Goal: Task Accomplishment & Management: Use online tool/utility

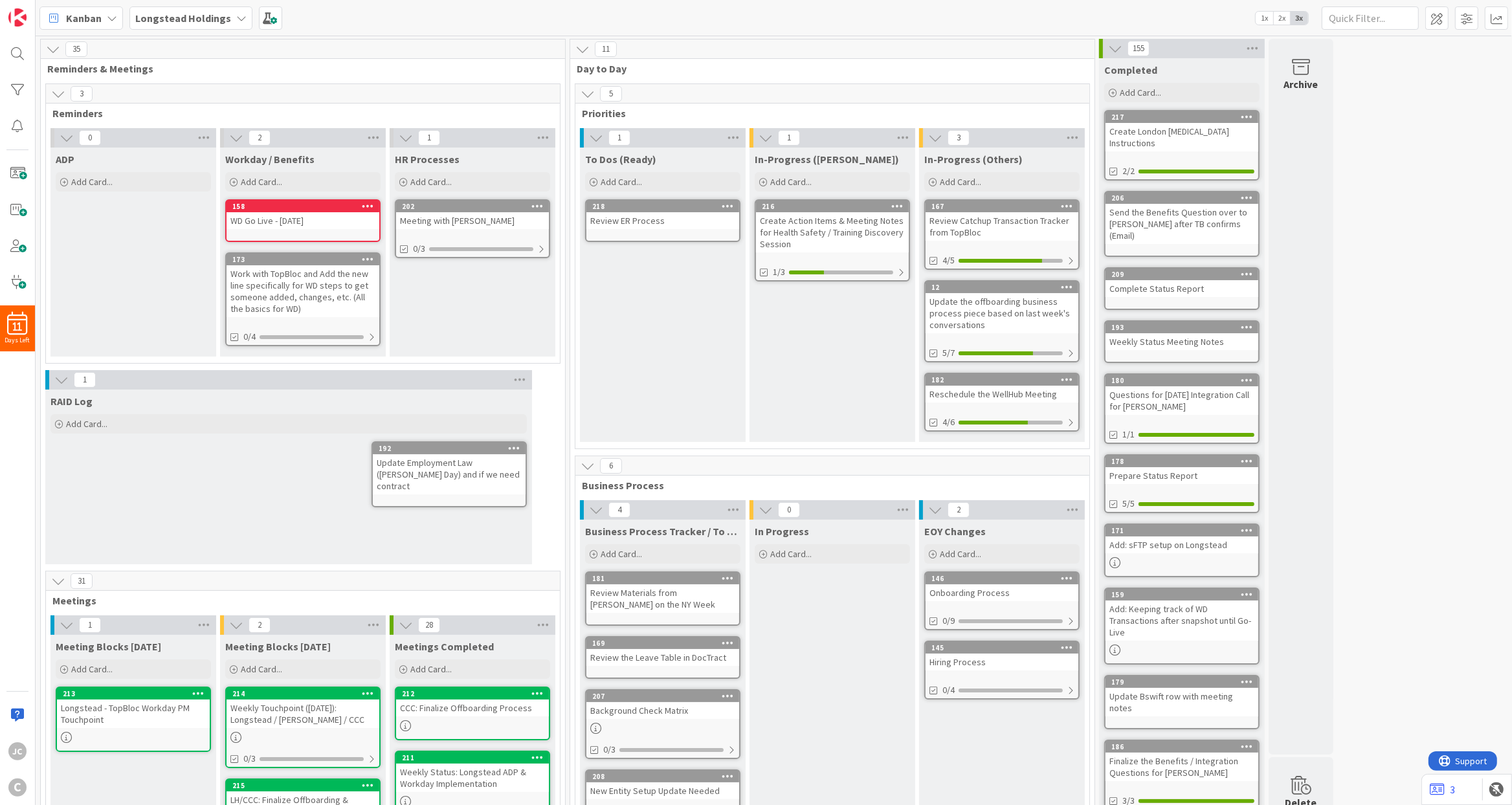
click at [499, 223] on div "Meeting with [PERSON_NAME]" at bounding box center [473, 220] width 153 height 17
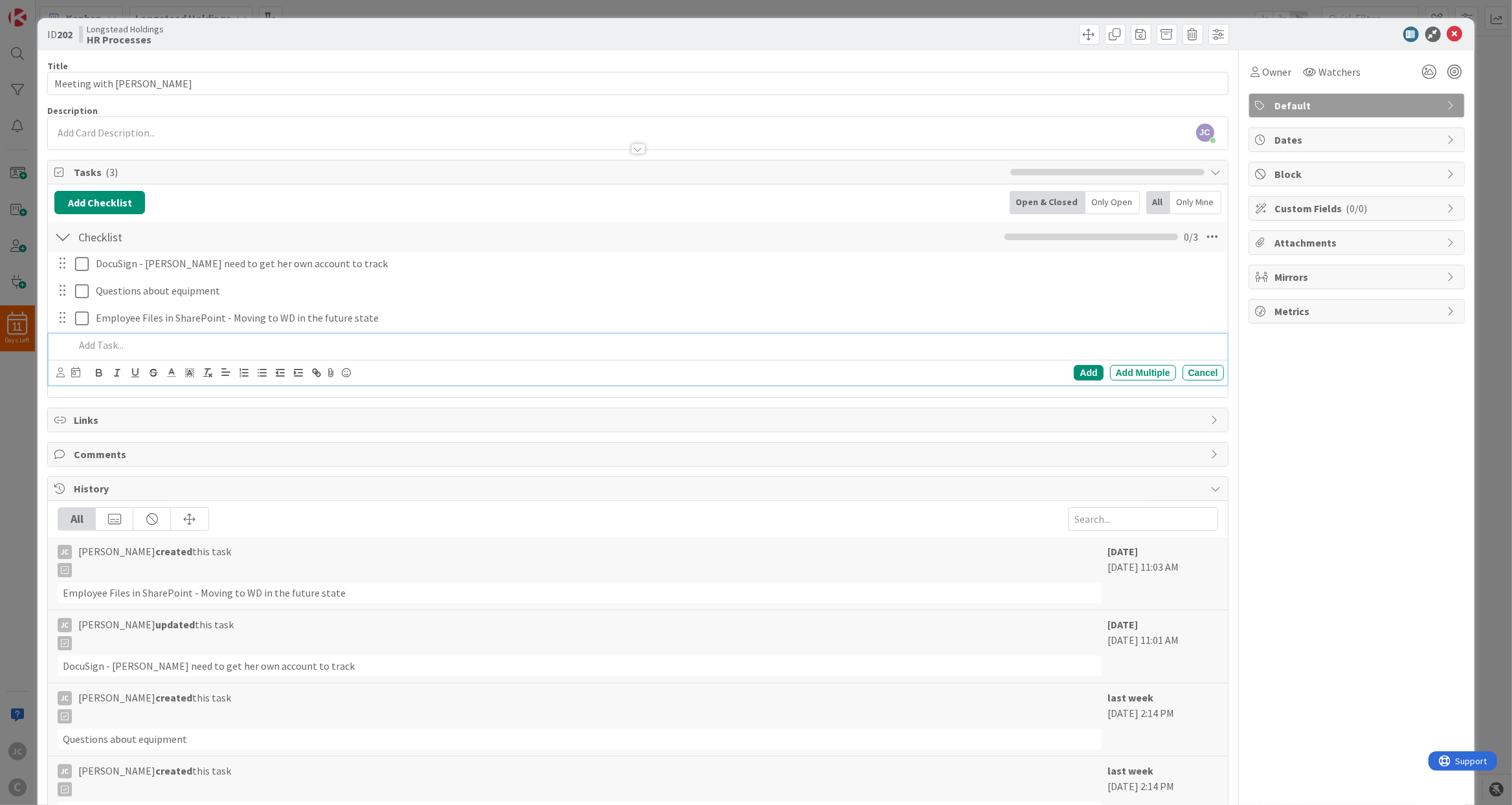
click at [152, 352] on p at bounding box center [646, 345] width 1144 height 15
click at [452, 352] on p "Develop safe transfer approach for LH files; coordinate on permissions with [PE…" at bounding box center [646, 345] width 1144 height 15
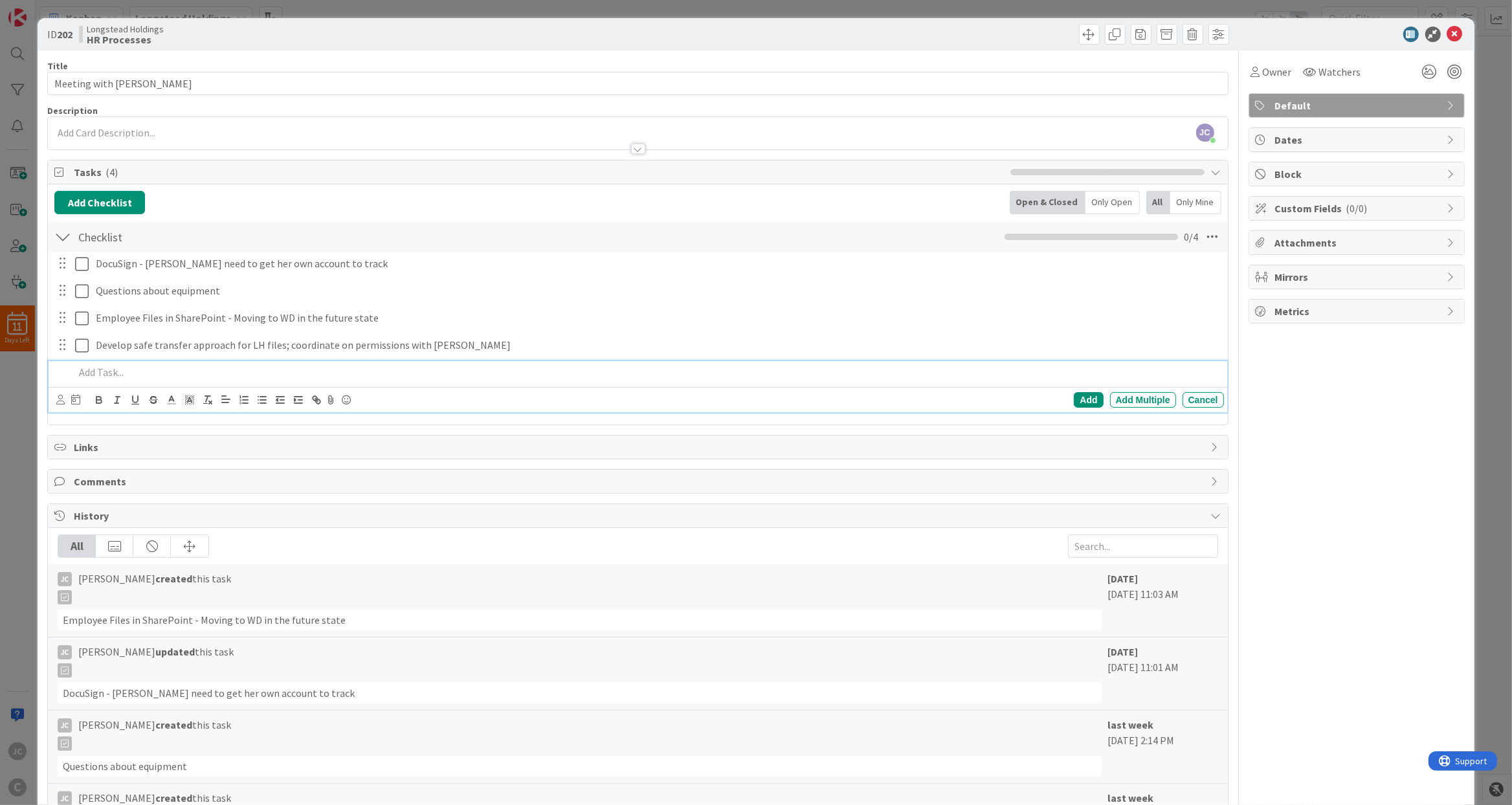
click at [735, 3] on div "ID 202 Longstead Holdings HR Processes Title 17 / 128 Meeting with Mark Descrip…" at bounding box center [756, 402] width 1512 height 805
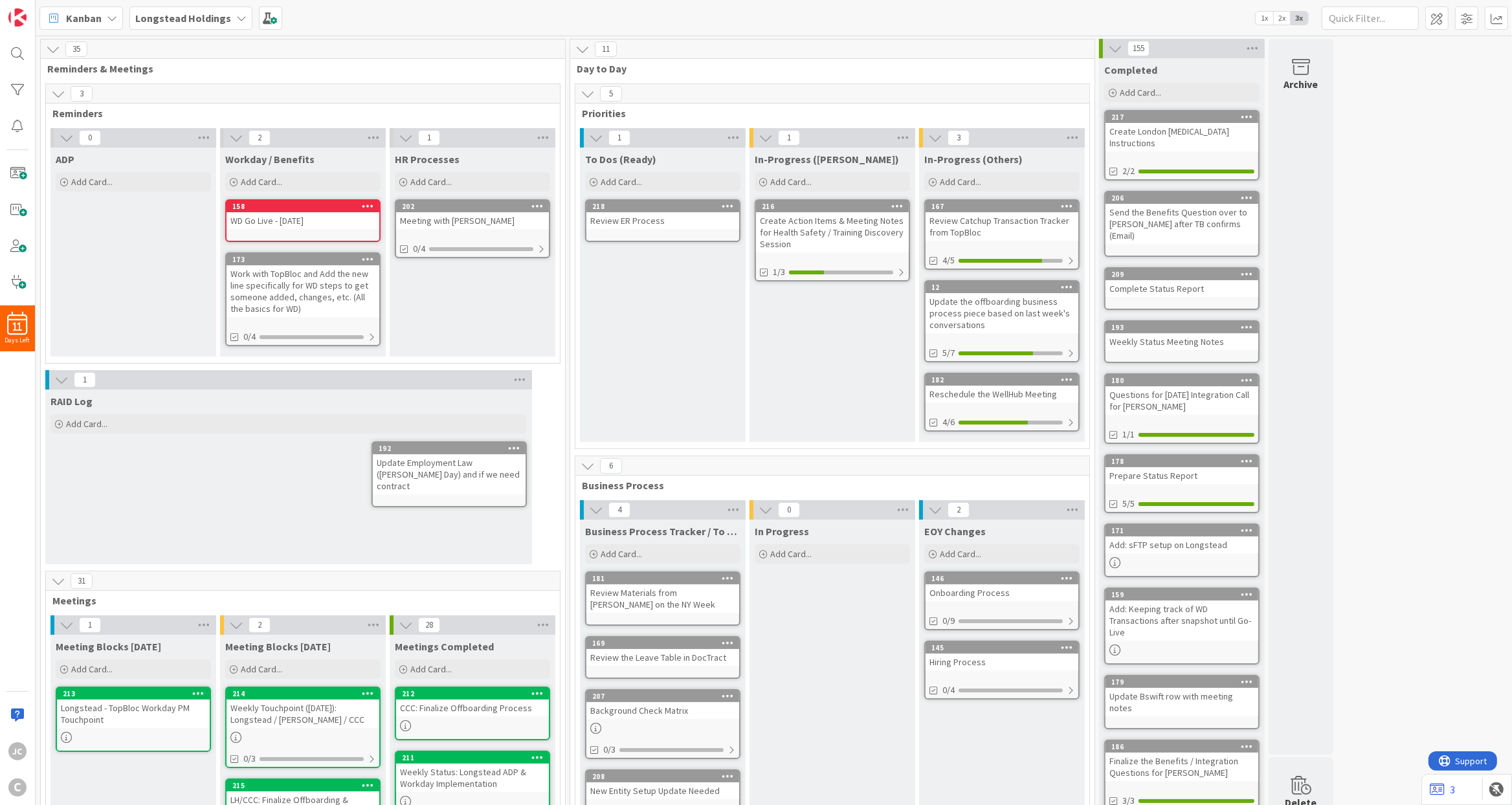
scroll to position [311, 0]
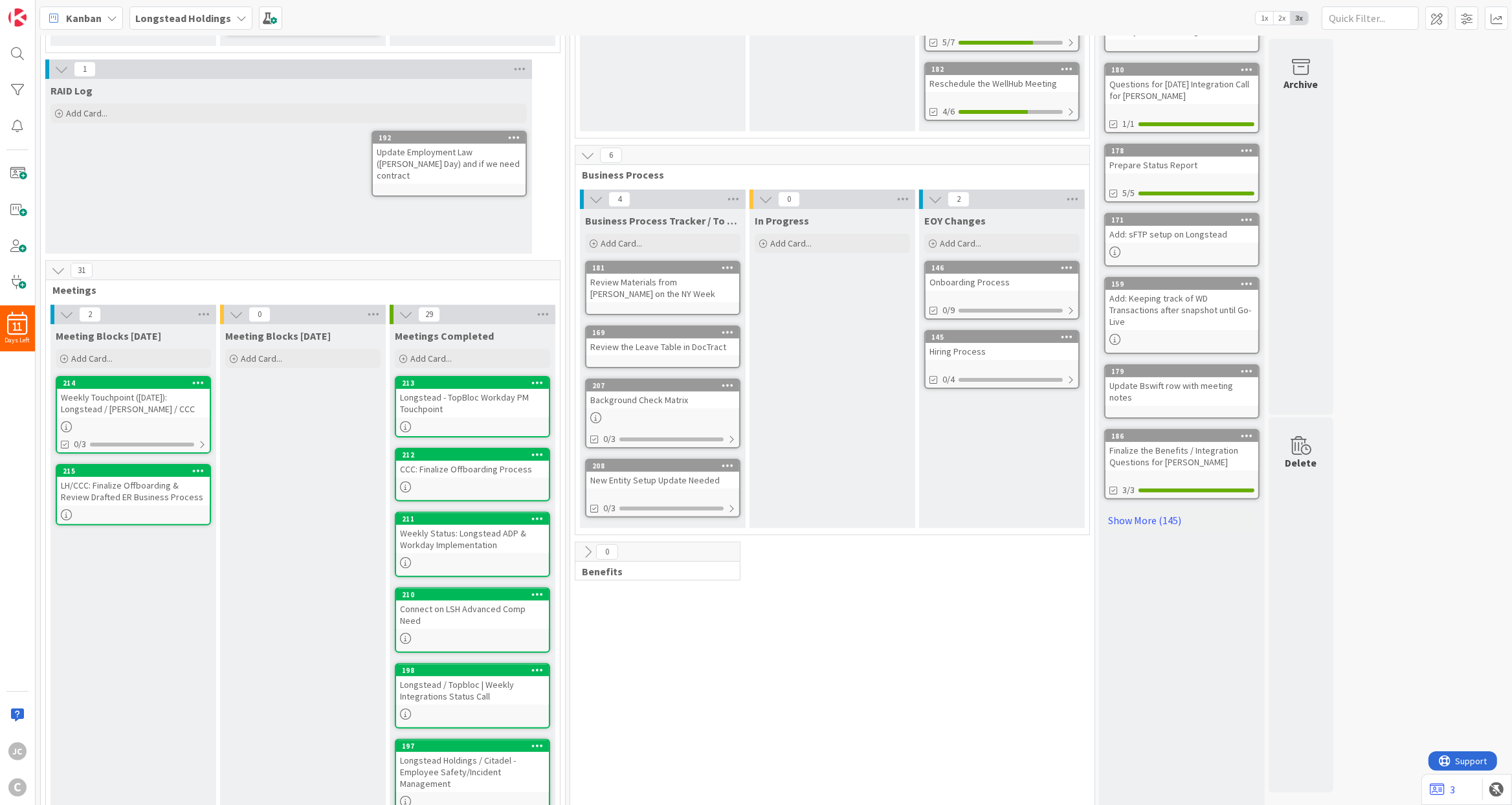
click at [237, 316] on icon at bounding box center [236, 314] width 14 height 14
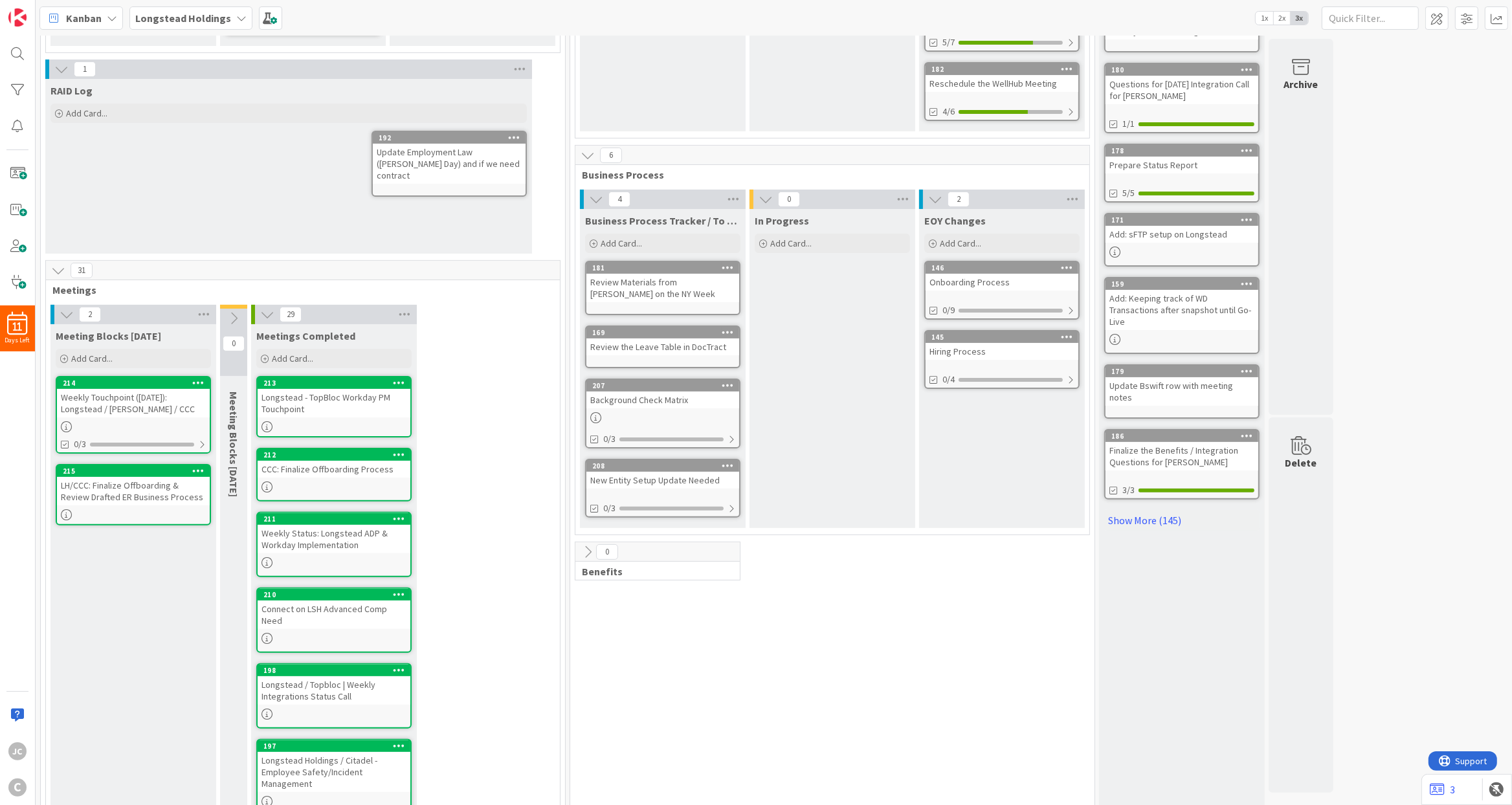
click at [237, 316] on icon at bounding box center [233, 318] width 14 height 14
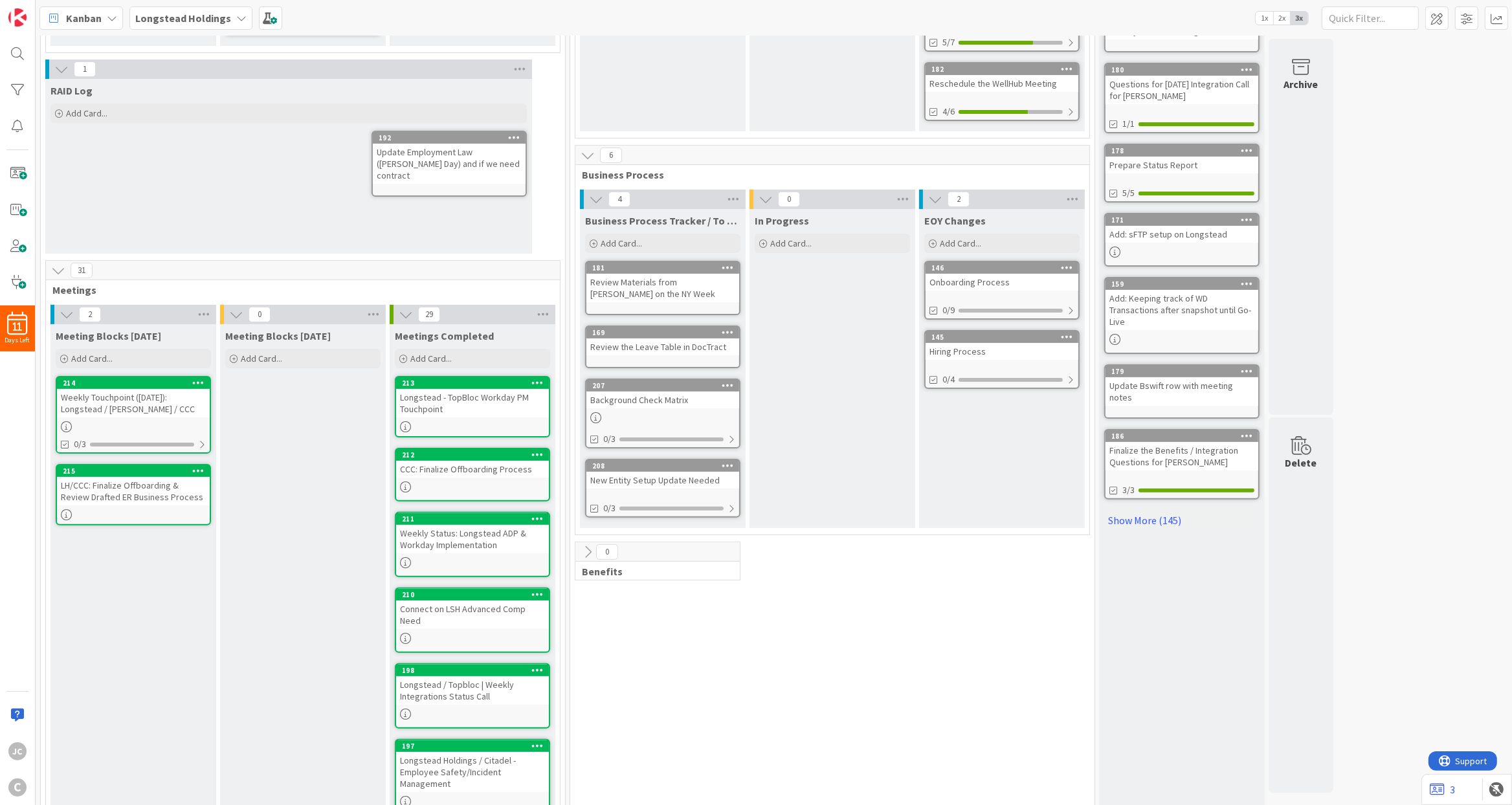
click at [237, 316] on icon at bounding box center [236, 314] width 14 height 14
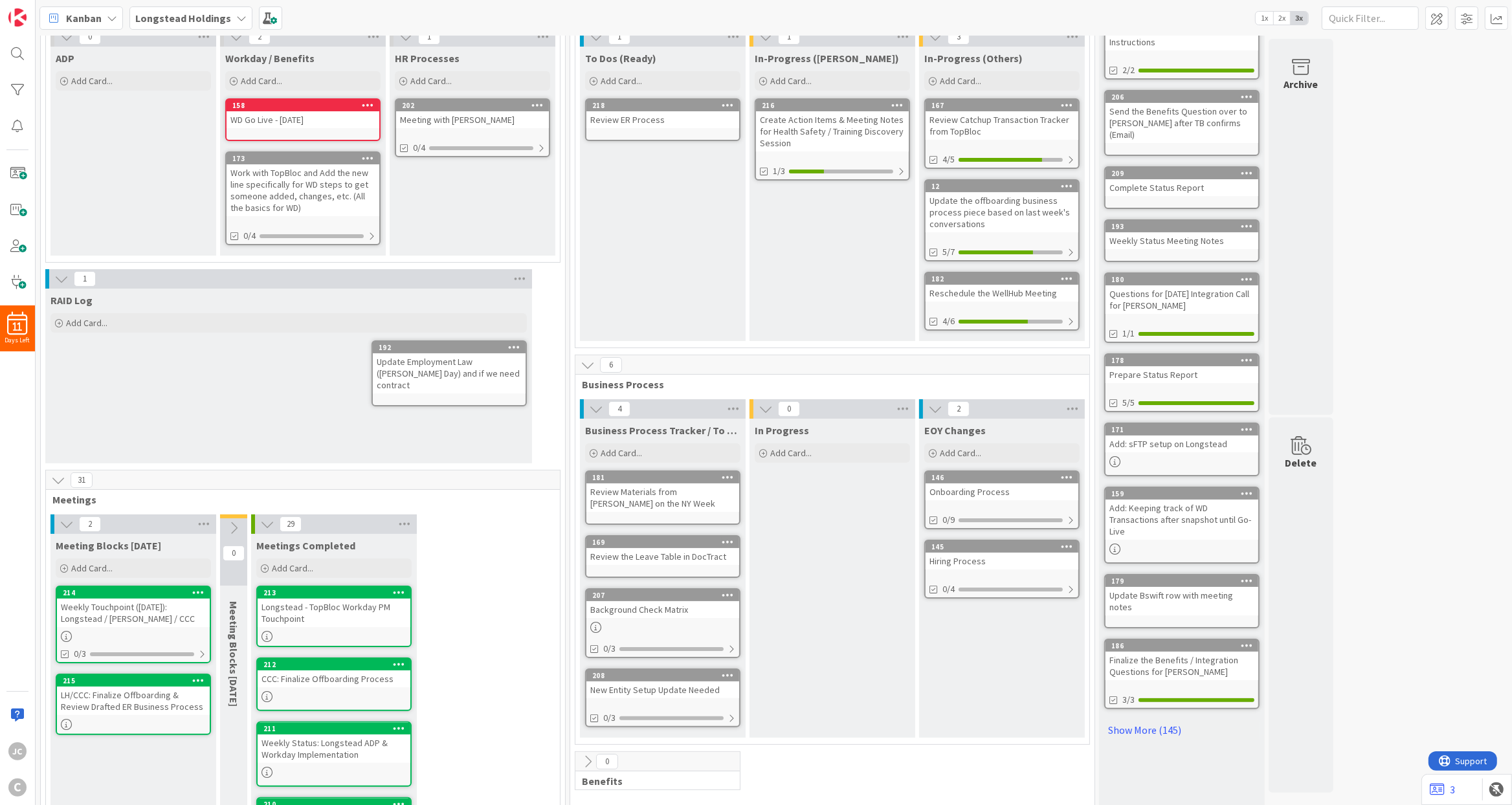
scroll to position [78, 0]
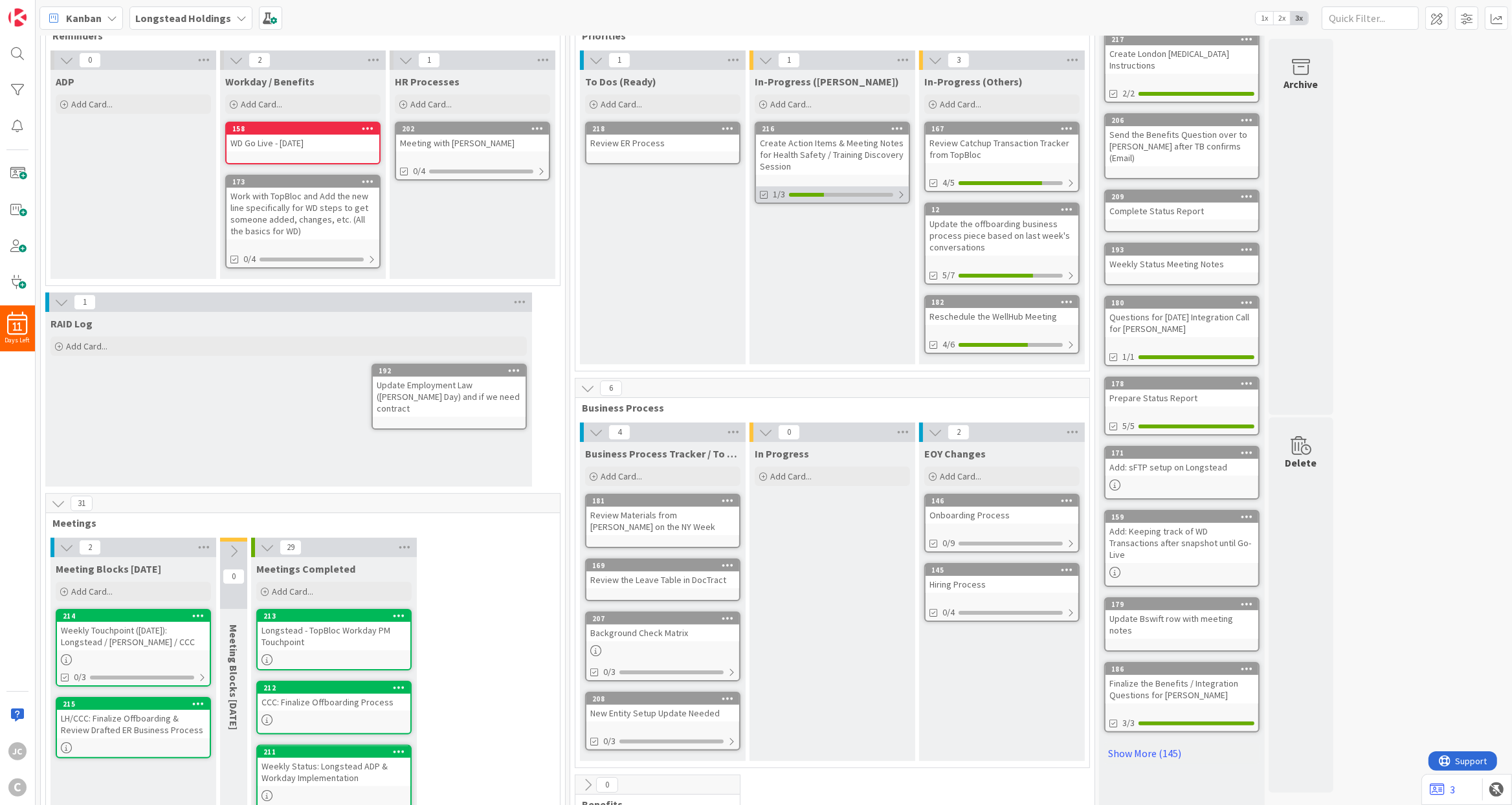
click at [905, 200] on div "1/3" at bounding box center [832, 194] width 153 height 16
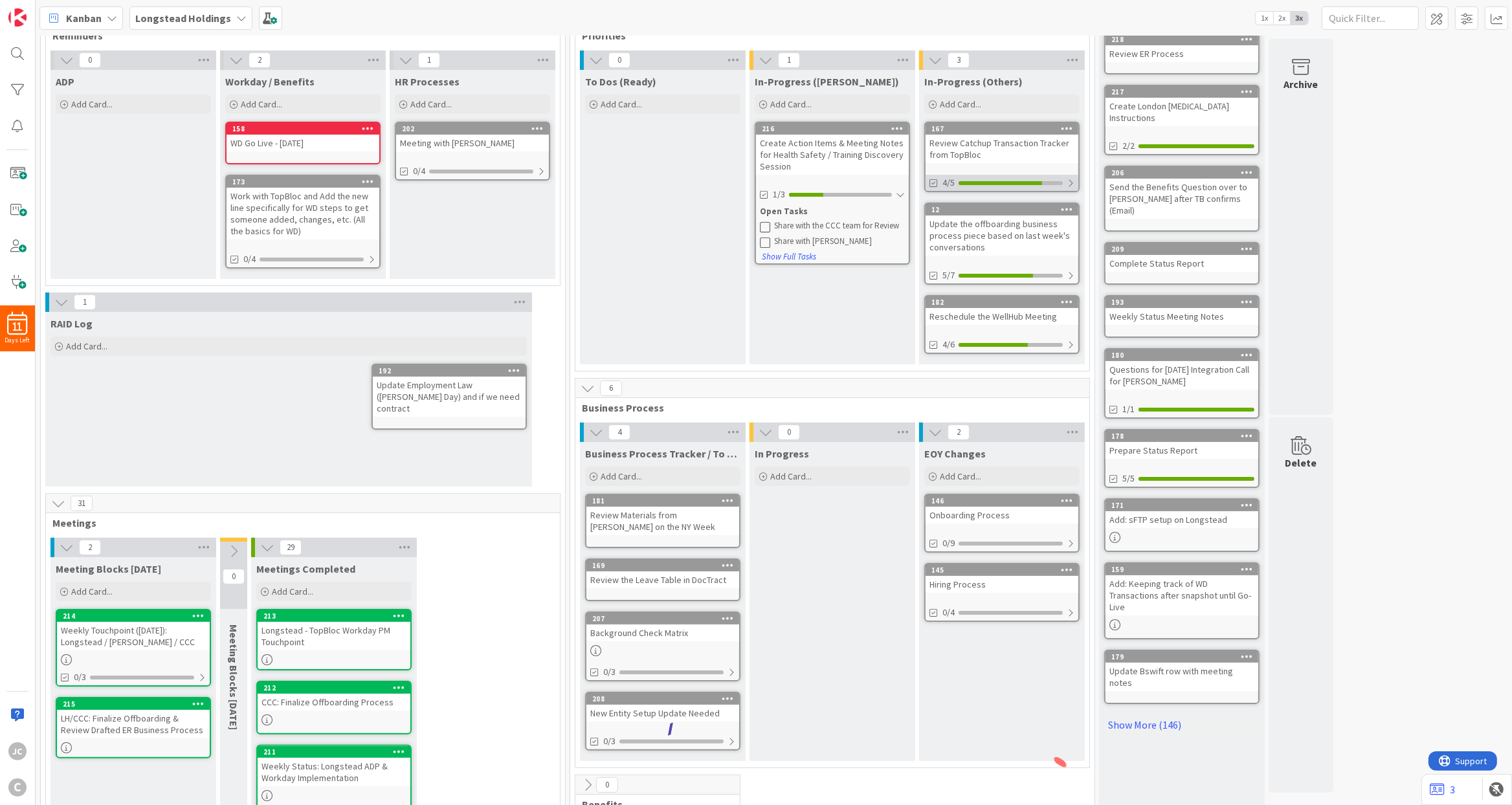
click at [1074, 180] on div at bounding box center [1071, 183] width 8 height 11
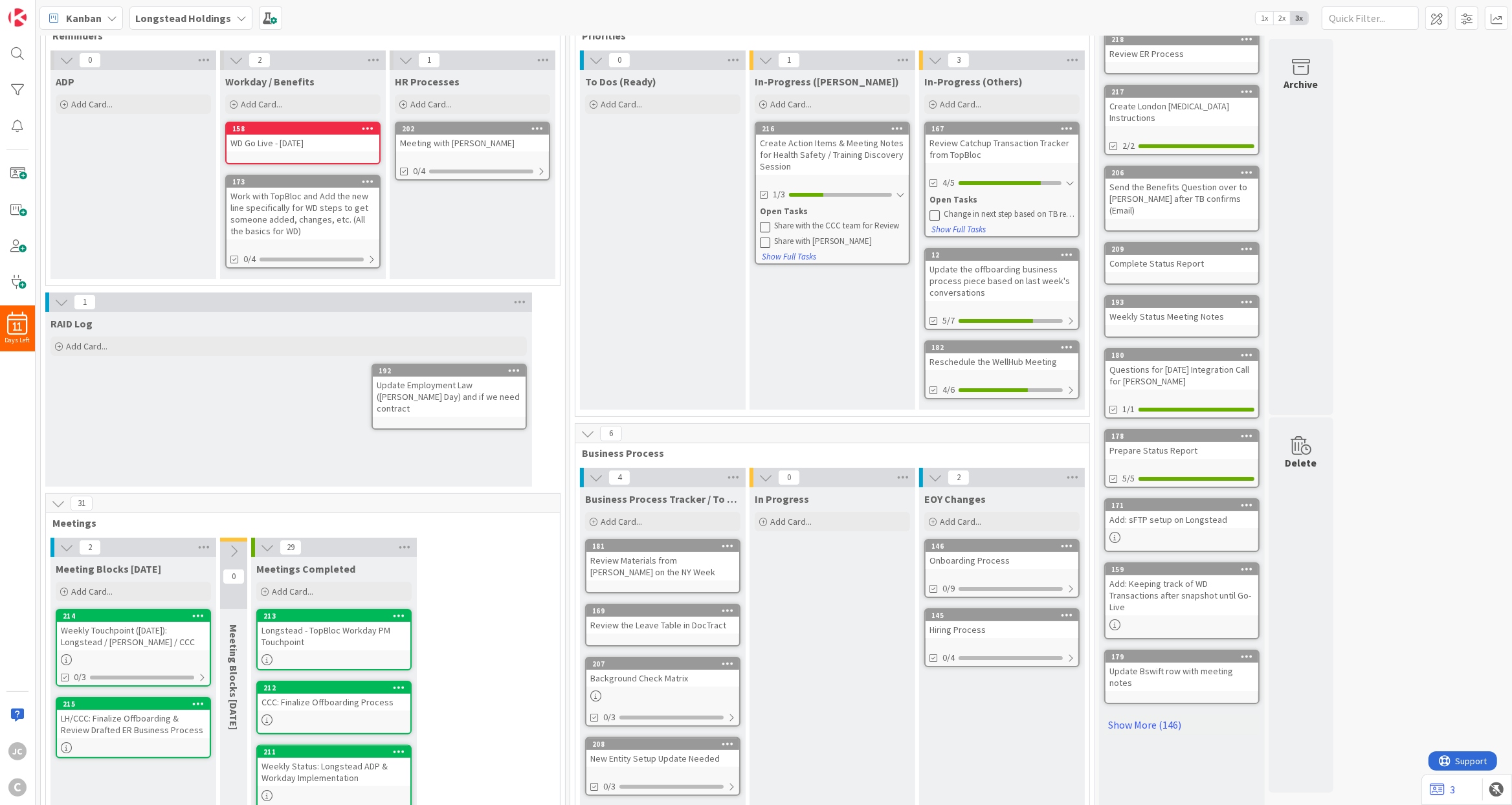
click at [938, 218] on icon at bounding box center [935, 215] width 11 height 11
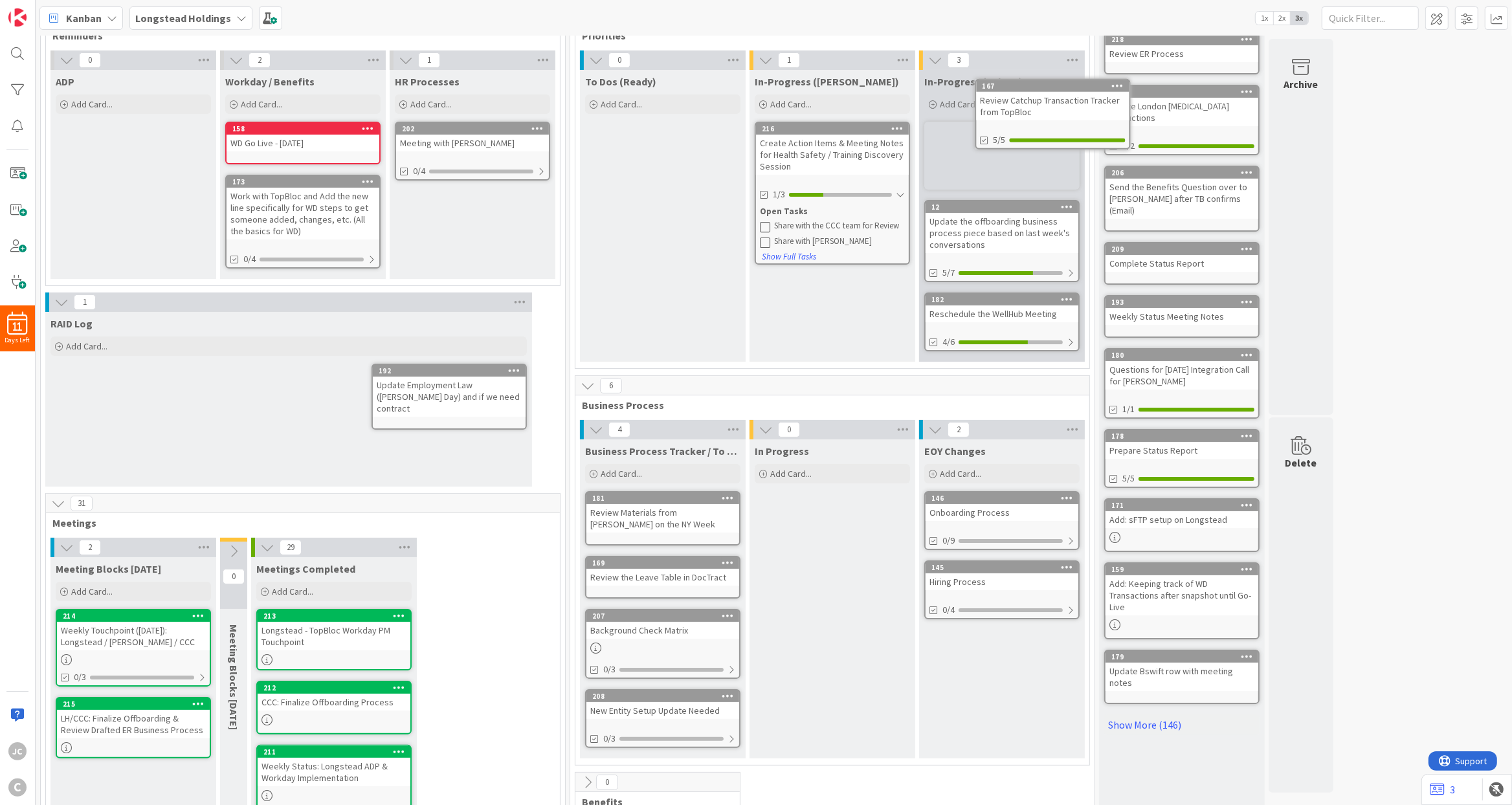
scroll to position [0, 0]
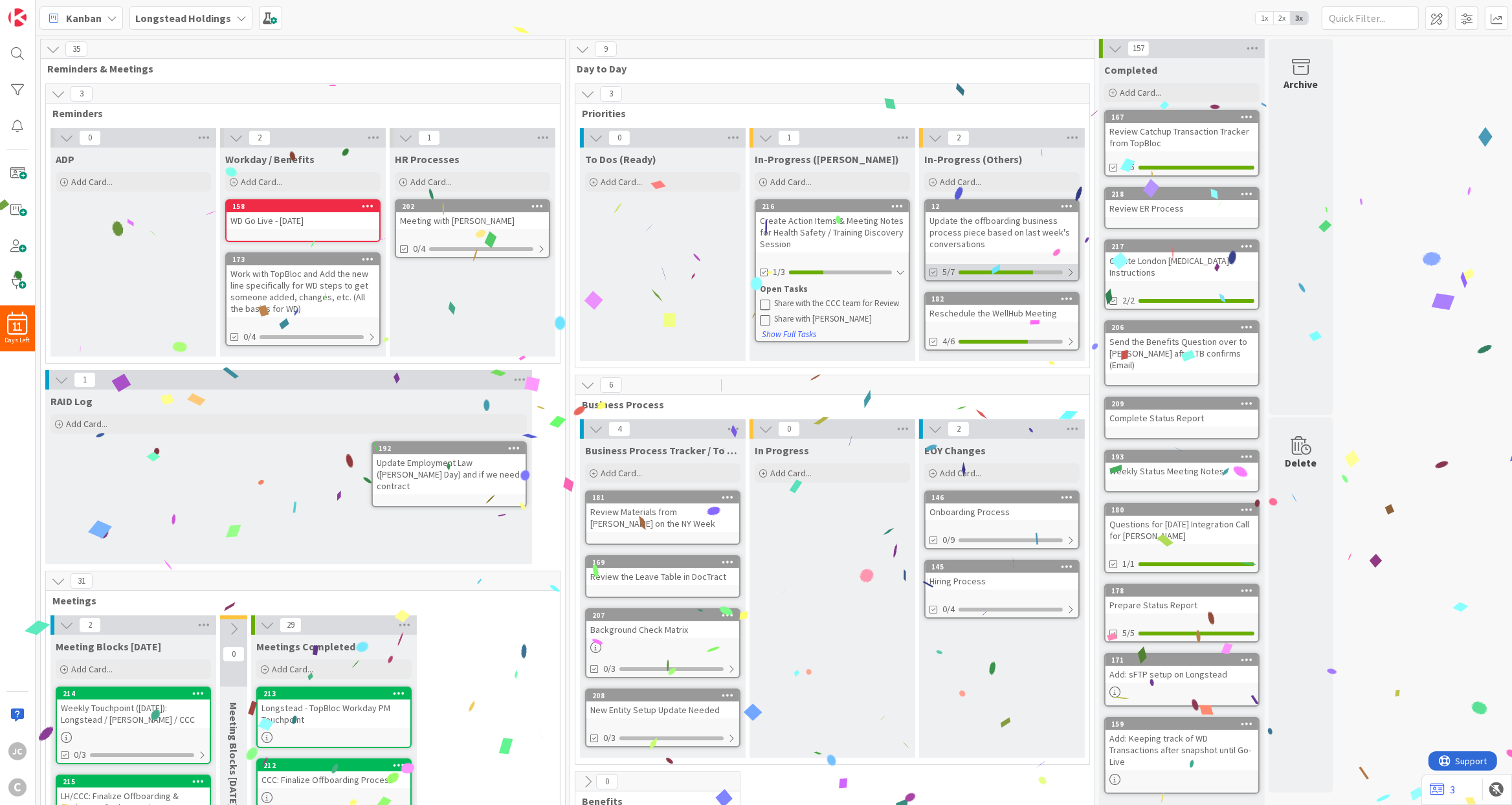
click at [1075, 279] on div "5/7" at bounding box center [1002, 272] width 153 height 16
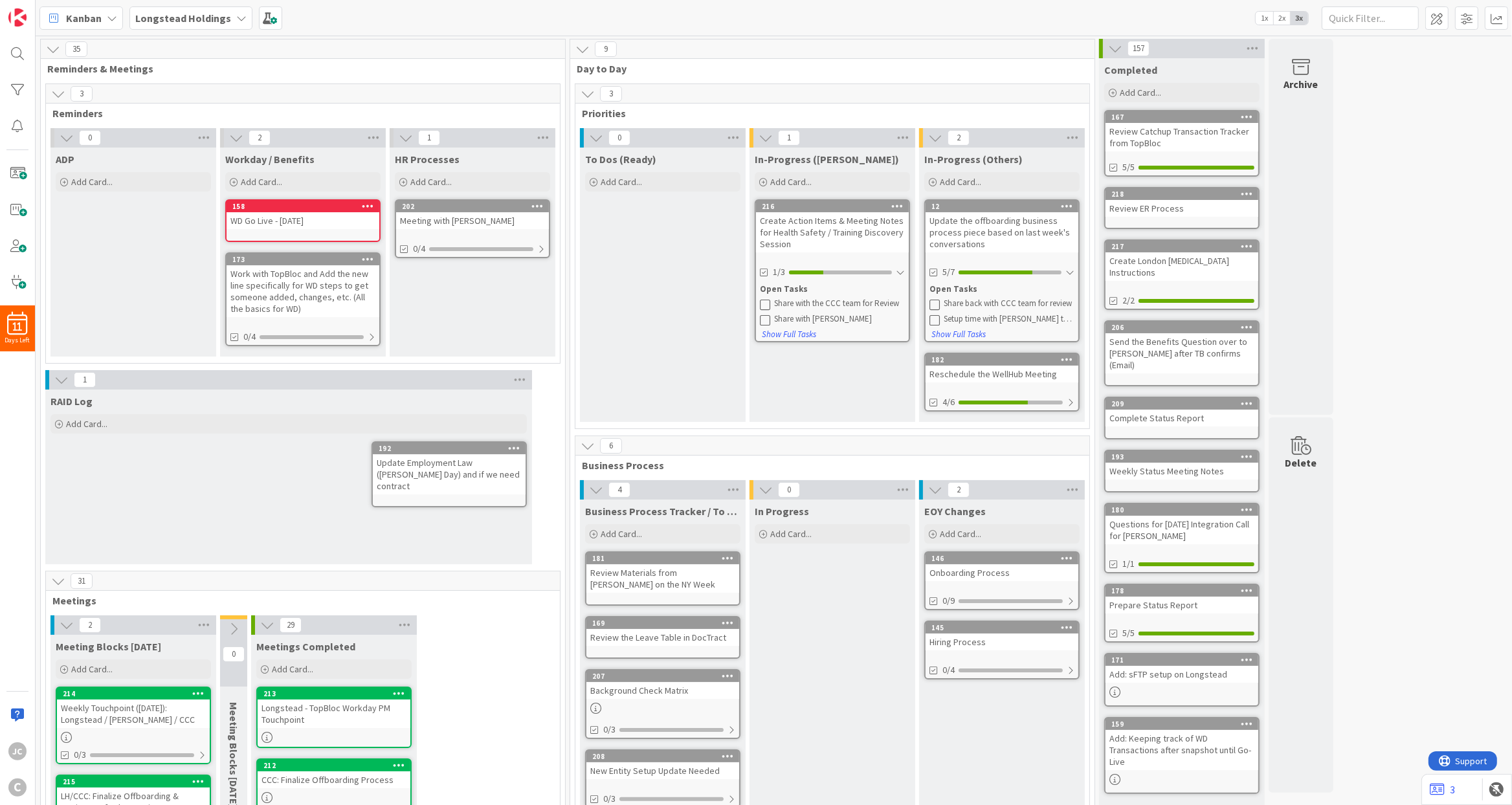
click at [936, 306] on icon at bounding box center [935, 305] width 11 height 11
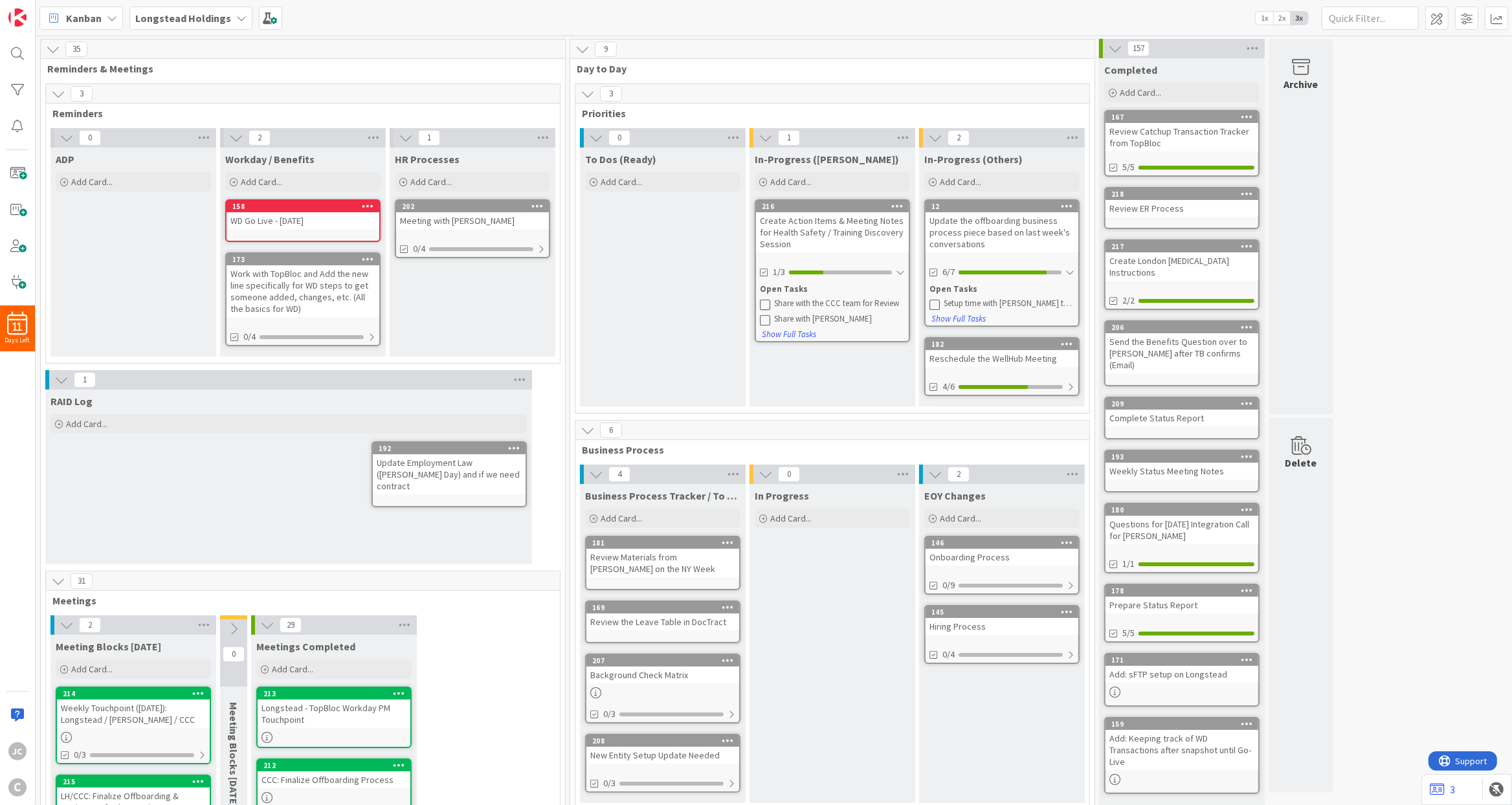
click at [933, 300] on icon at bounding box center [935, 305] width 11 height 11
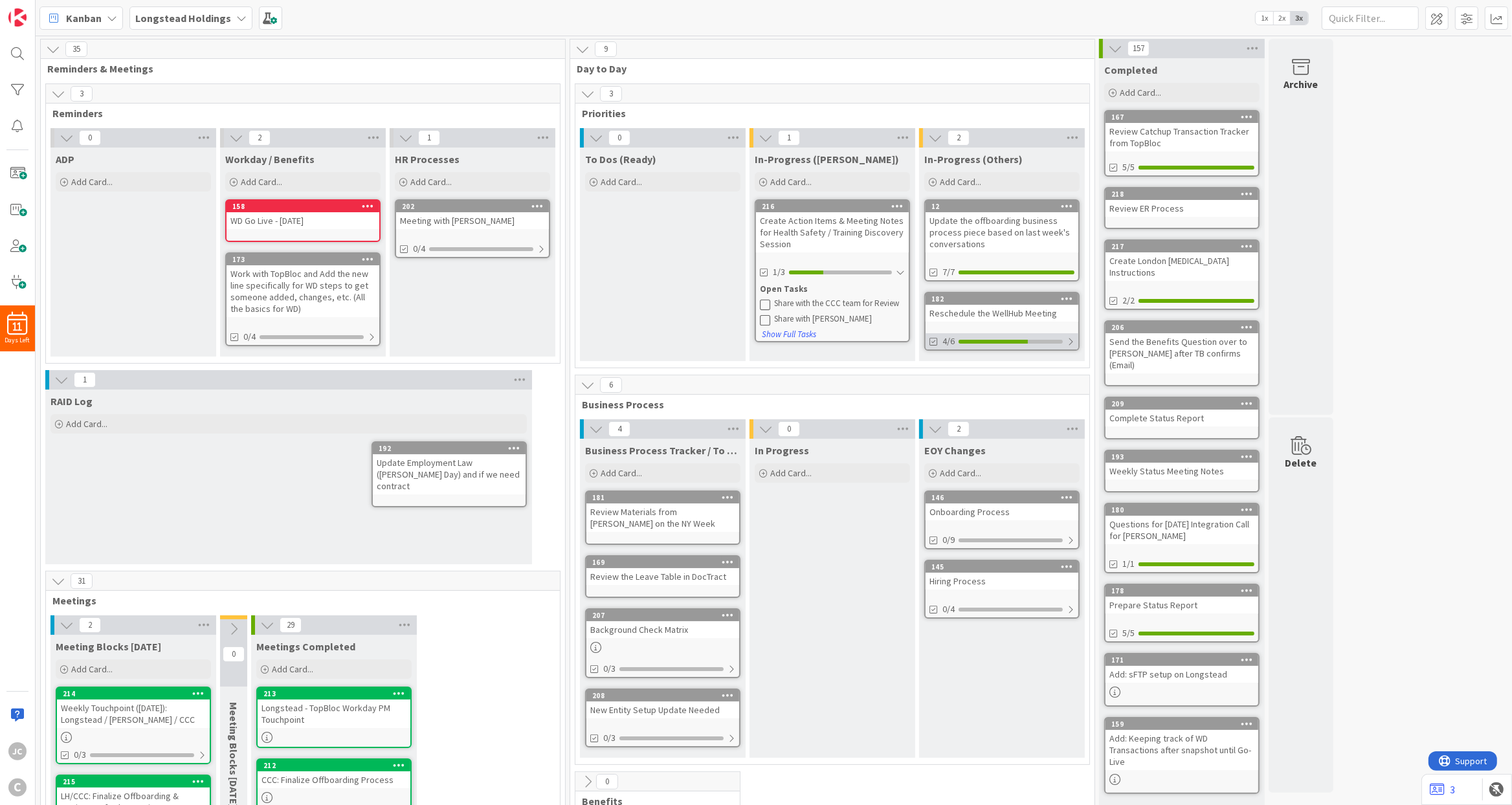
click at [1071, 342] on div at bounding box center [1071, 342] width 8 height 11
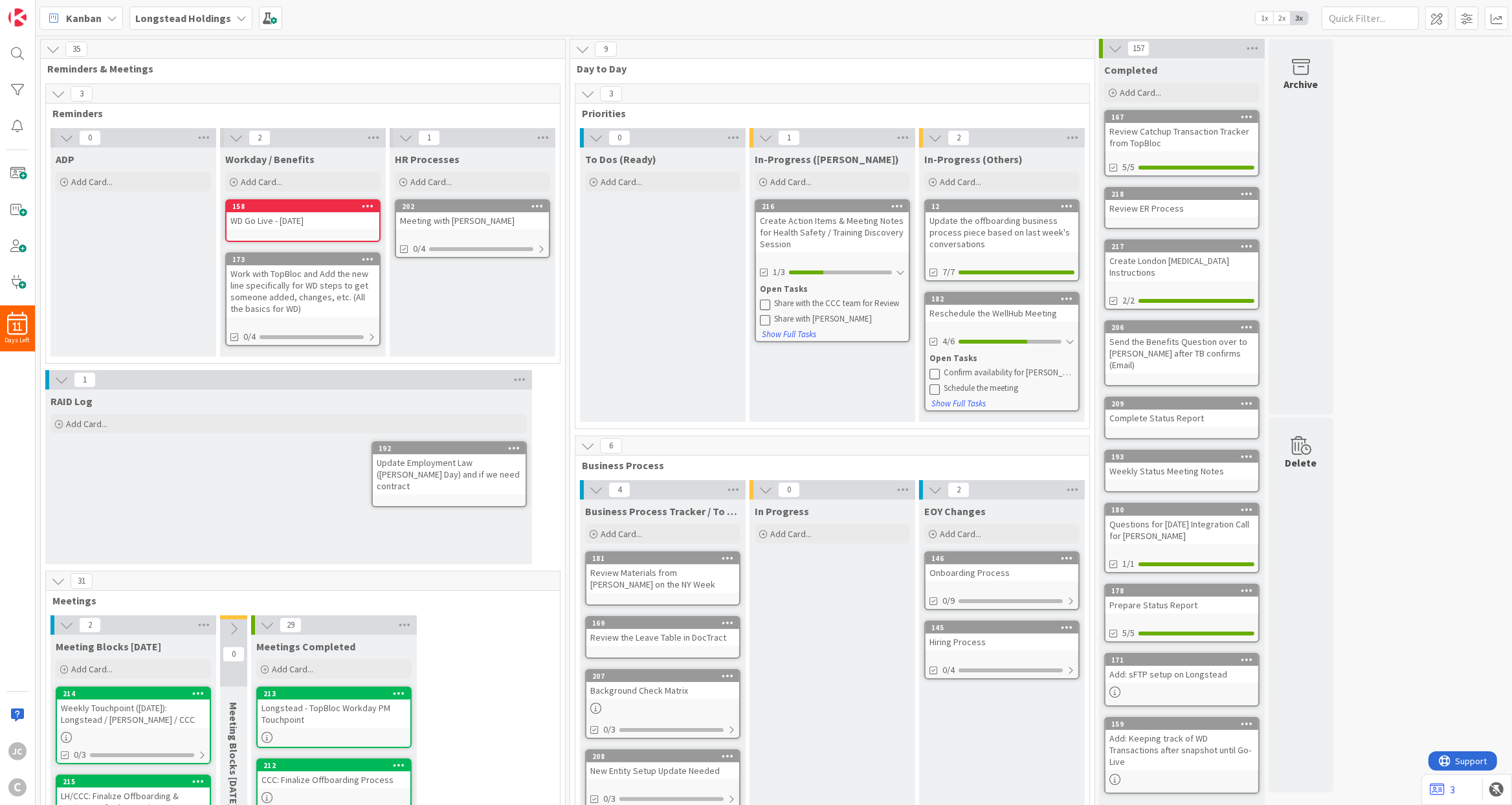
click at [938, 374] on icon at bounding box center [935, 374] width 11 height 11
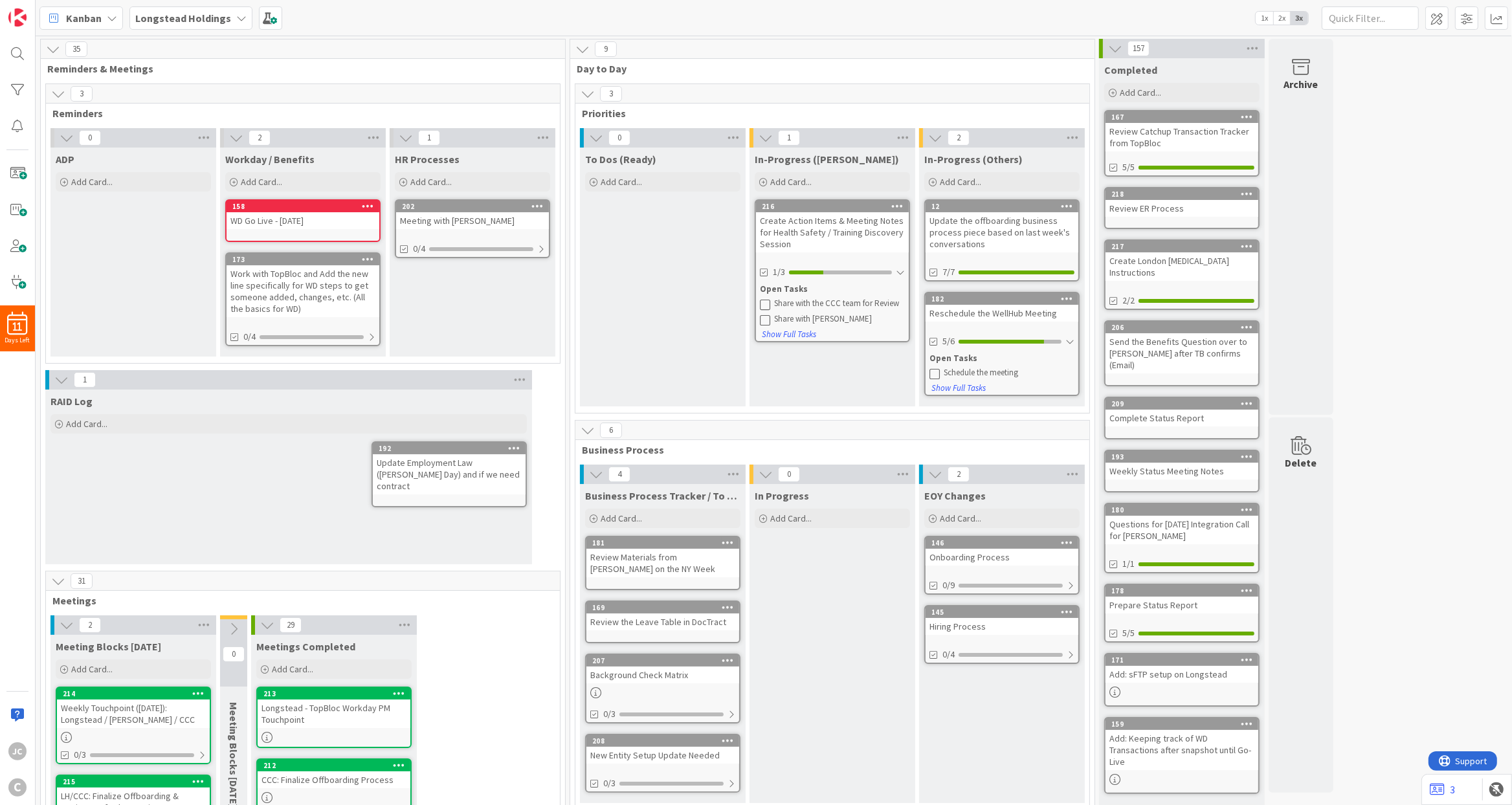
click at [938, 374] on icon at bounding box center [935, 374] width 11 height 11
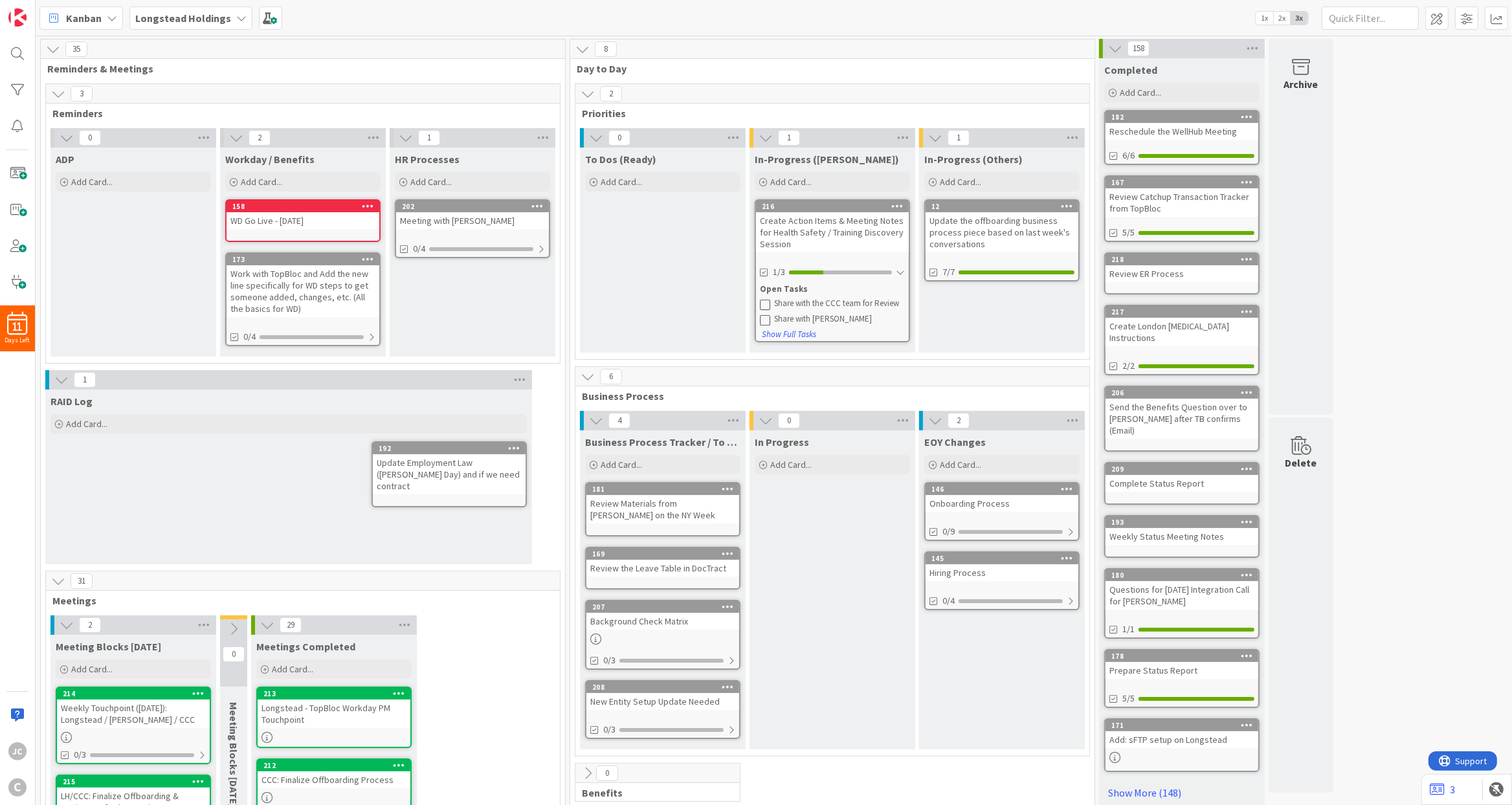
click at [763, 305] on icon at bounding box center [765, 305] width 11 height 11
